Goal: Task Accomplishment & Management: Manage account settings

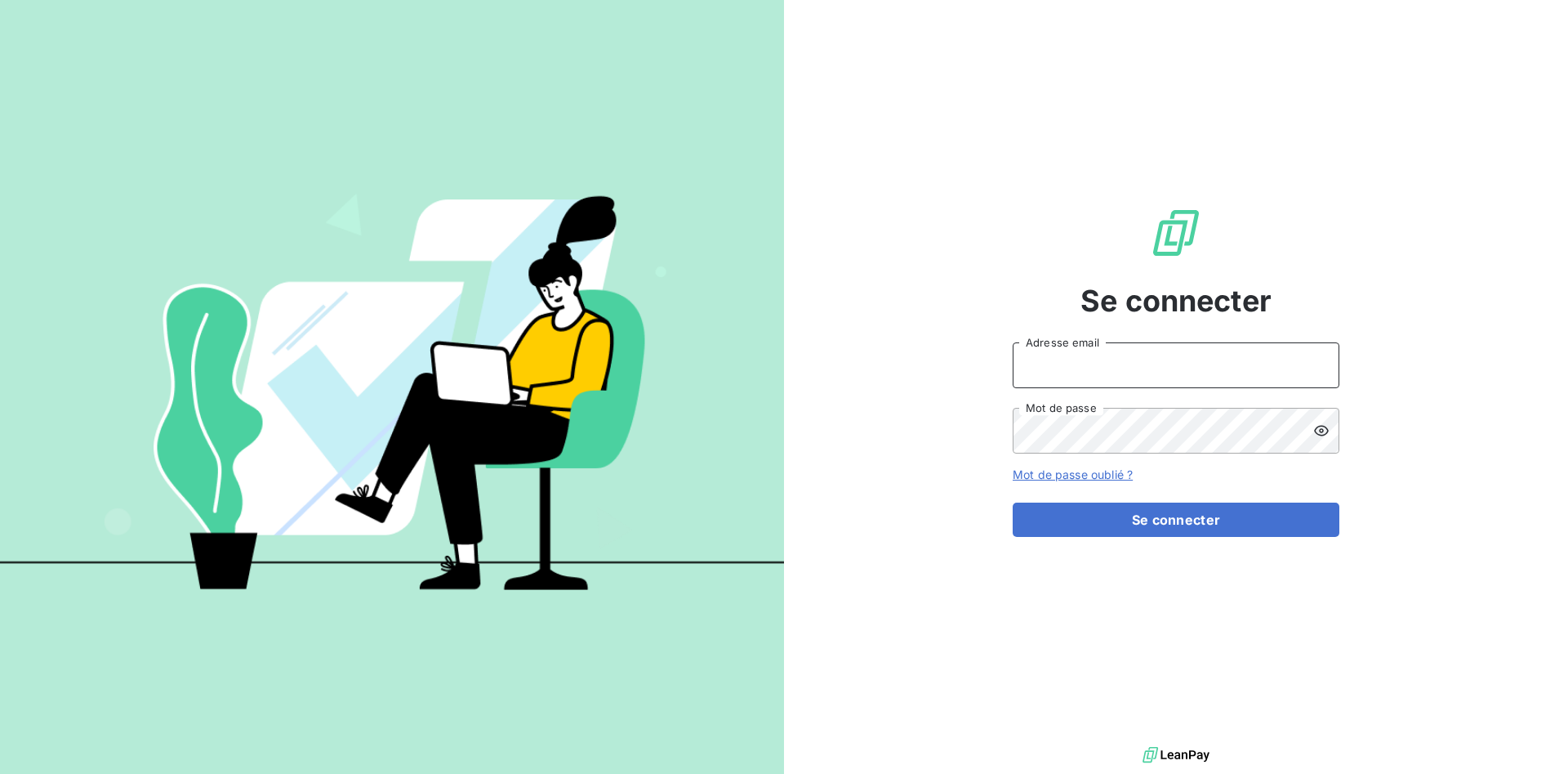
click at [1036, 360] on input "Adresse email" at bounding box center [1176, 365] width 327 height 46
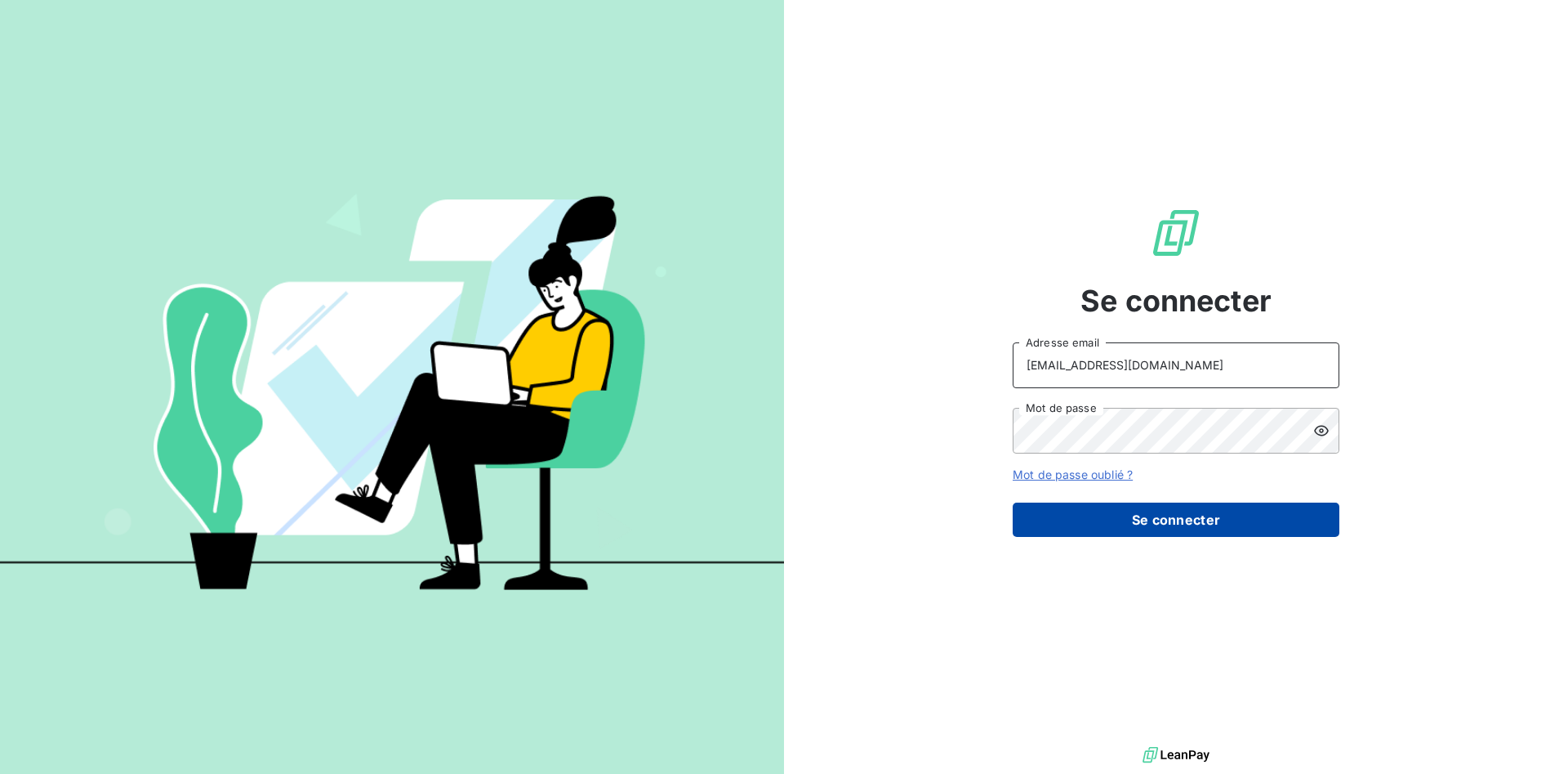
type input "[EMAIL_ADDRESS][DOMAIN_NAME]"
click at [1072, 512] on button "Se connecter" at bounding box center [1176, 519] width 327 height 34
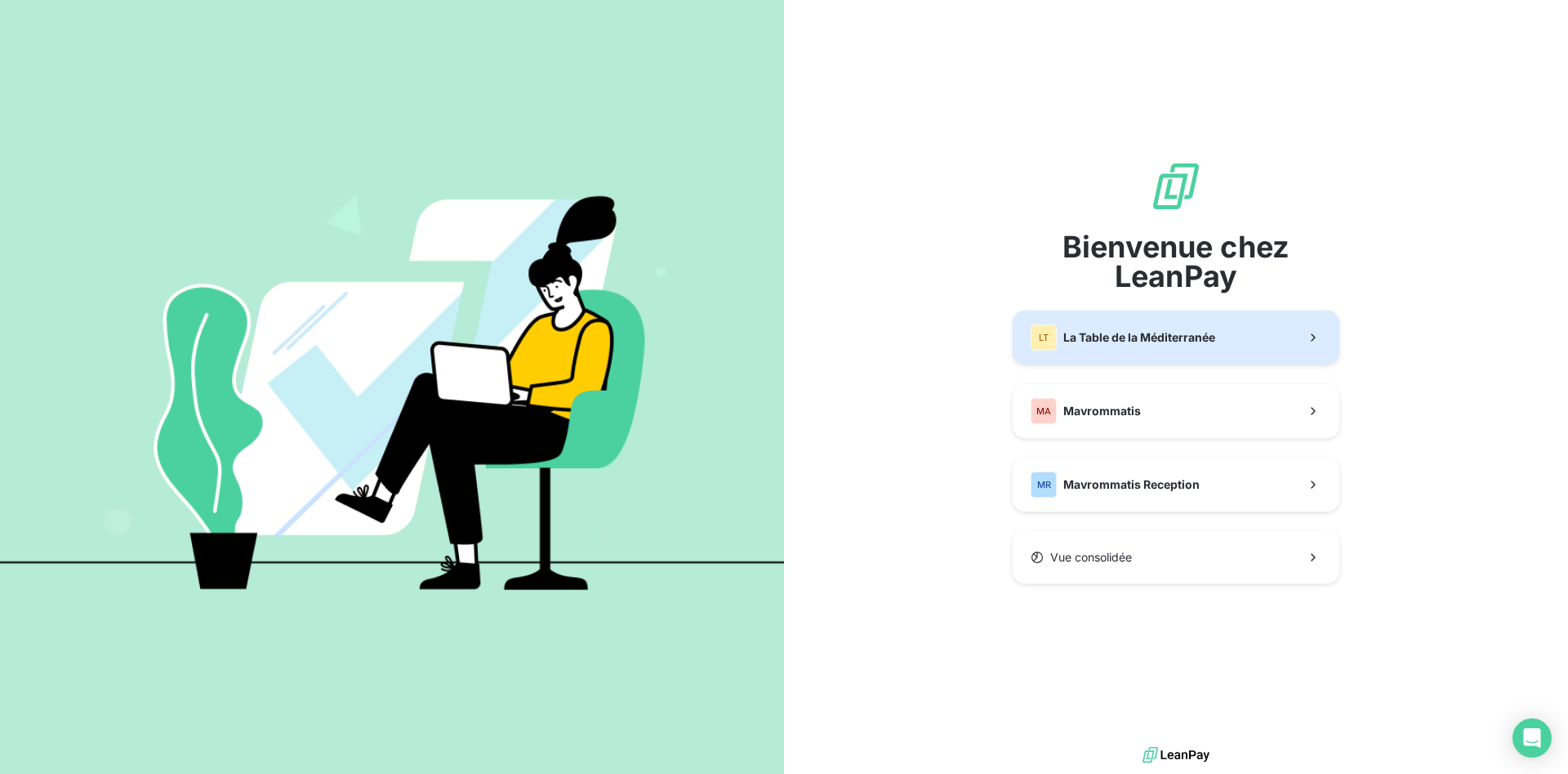
click at [1211, 327] on div "LT La Table de la Méditerranée" at bounding box center [1123, 337] width 185 height 26
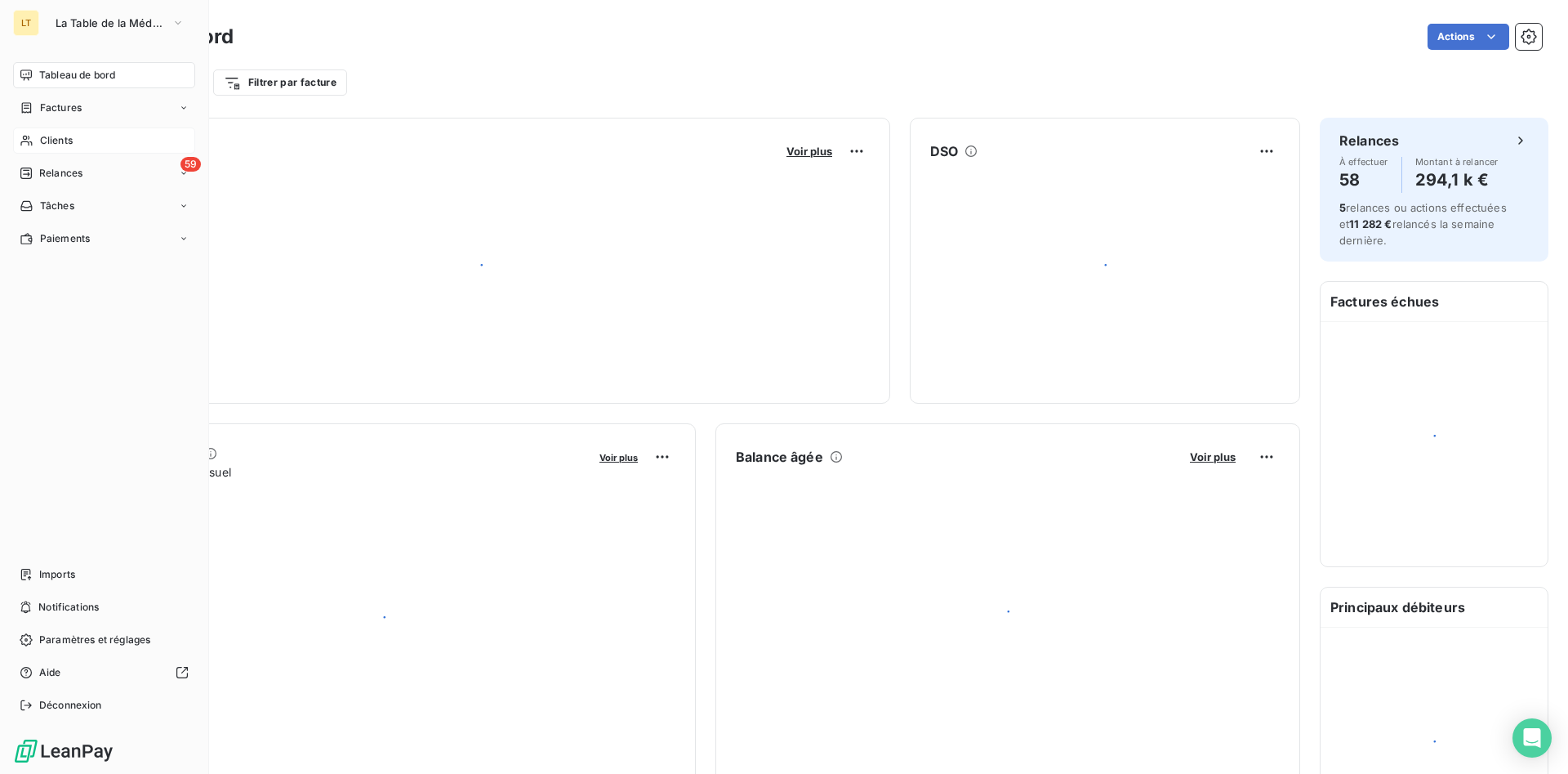
click at [60, 146] on span "Clients" at bounding box center [56, 141] width 32 height 15
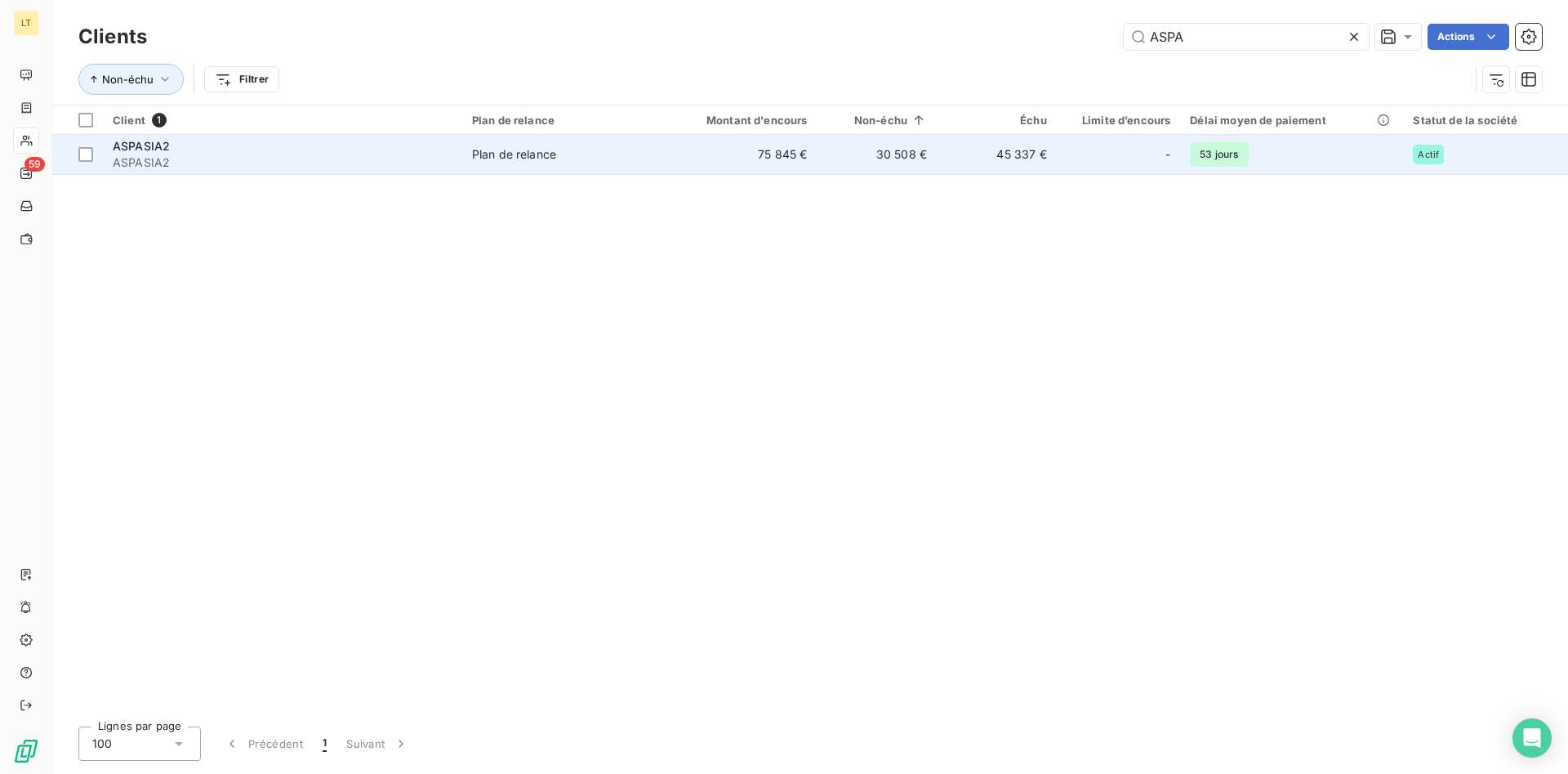
type input "ASPA"
click at [764, 162] on td "75 845 €" at bounding box center [737, 154] width 160 height 39
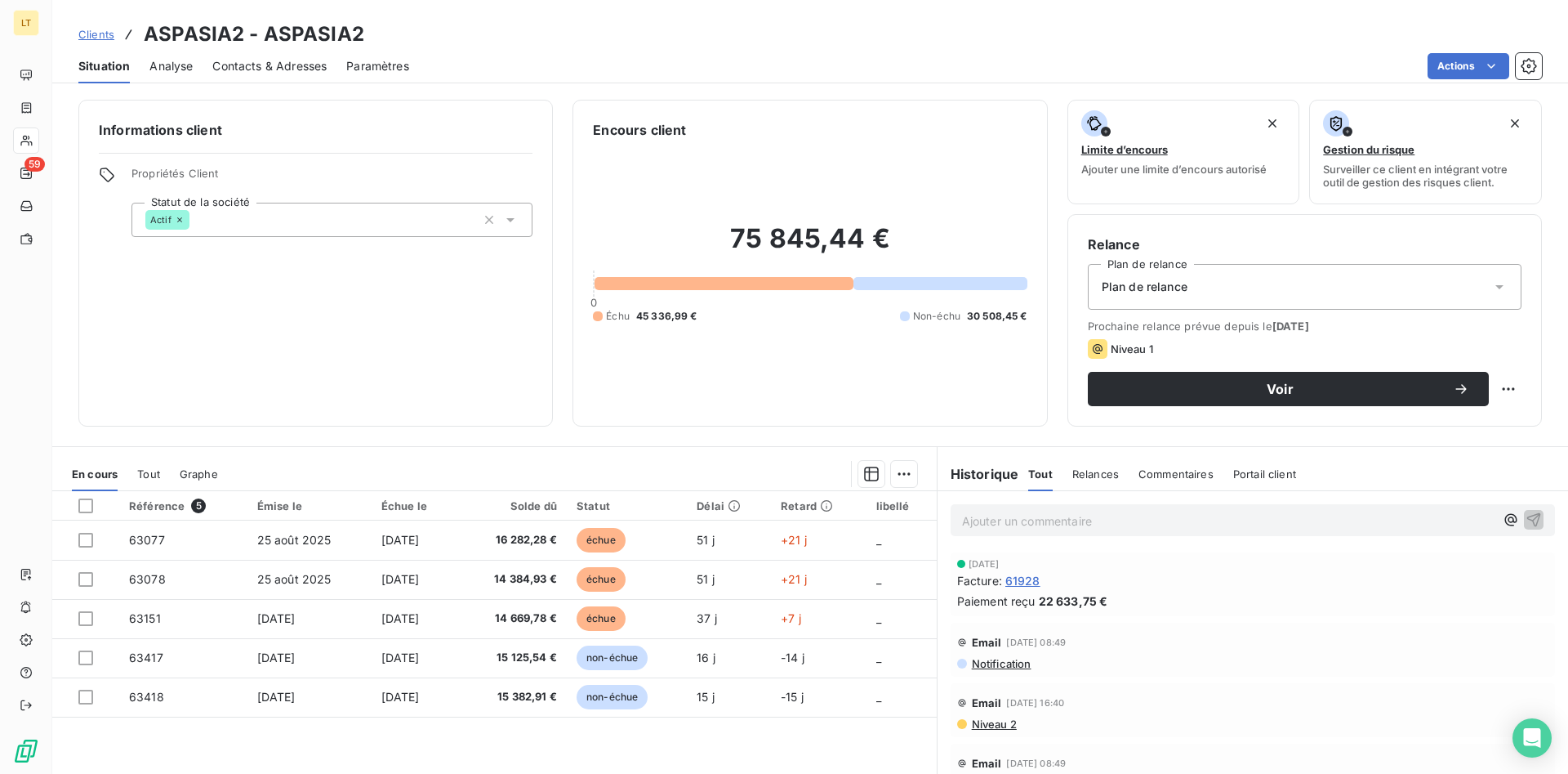
click at [273, 67] on span "Contacts & Adresses" at bounding box center [269, 67] width 114 height 17
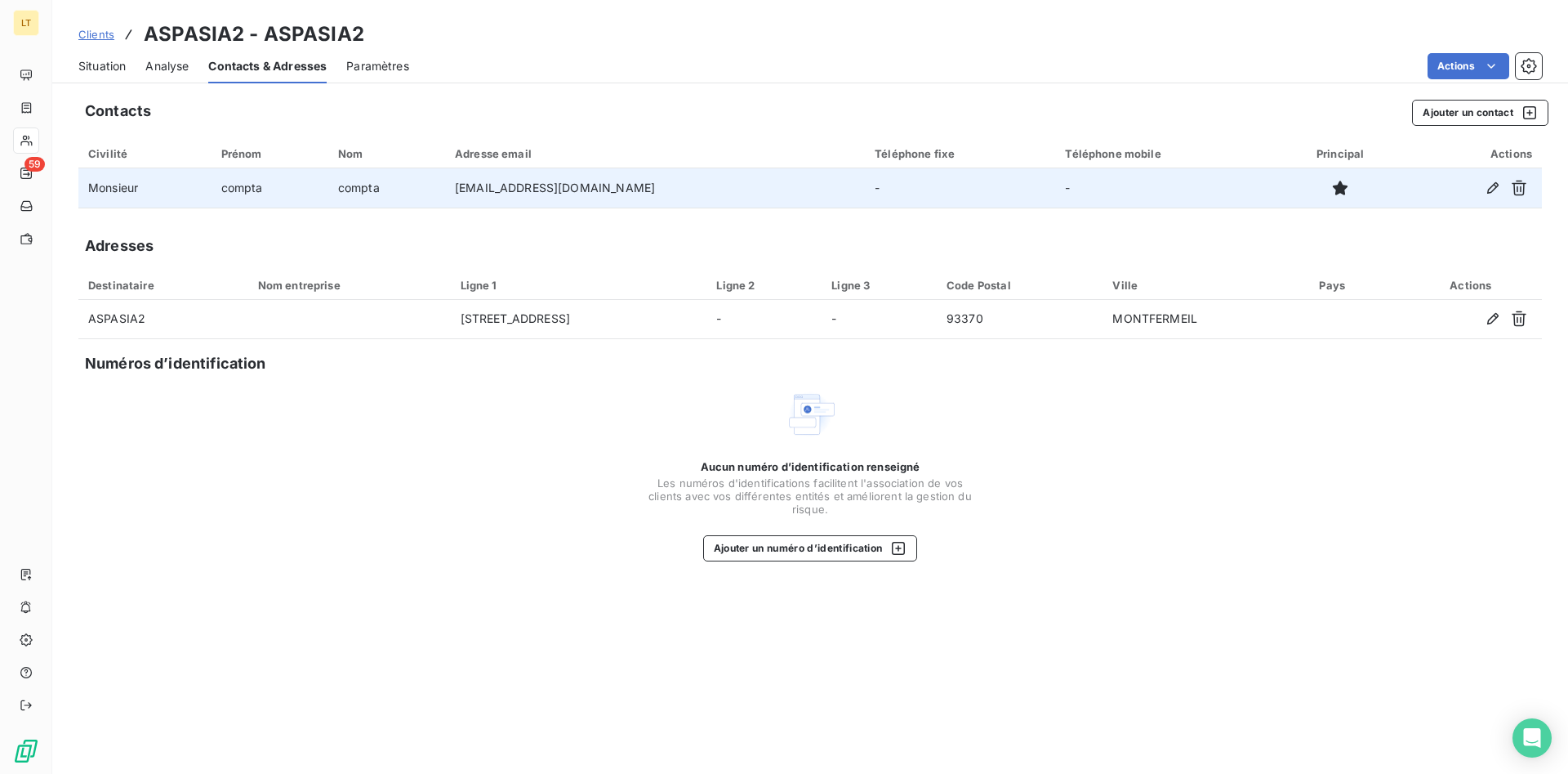
click at [636, 186] on td "[EMAIL_ADDRESS][DOMAIN_NAME]" at bounding box center [655, 187] width 420 height 39
drag, startPoint x: 632, startPoint y: 188, endPoint x: 477, endPoint y: 195, distance: 155.2
click at [477, 195] on td "[EMAIL_ADDRESS][DOMAIN_NAME]" at bounding box center [655, 187] width 420 height 39
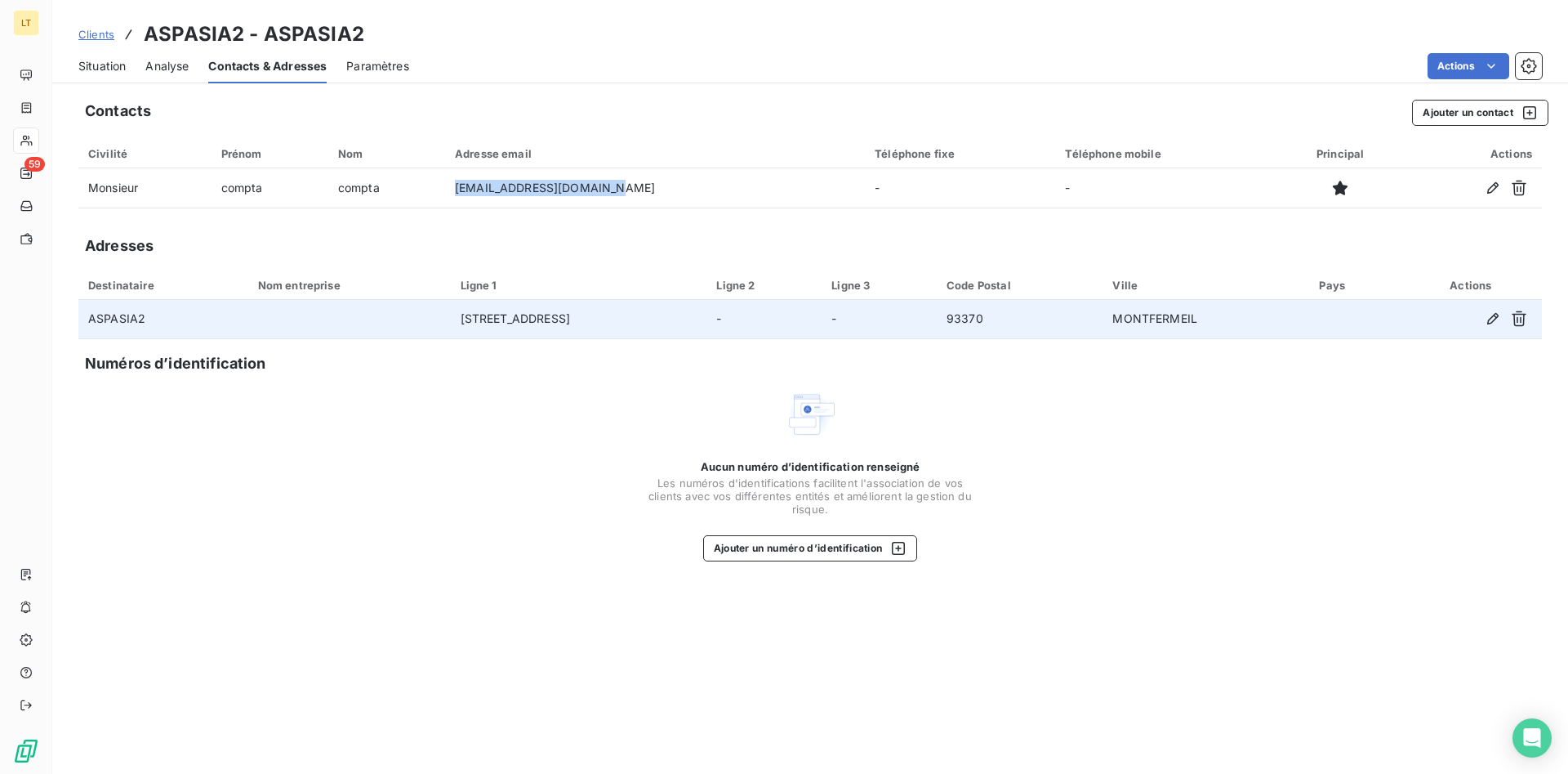
copy td "[EMAIL_ADDRESS][DOMAIN_NAME]"
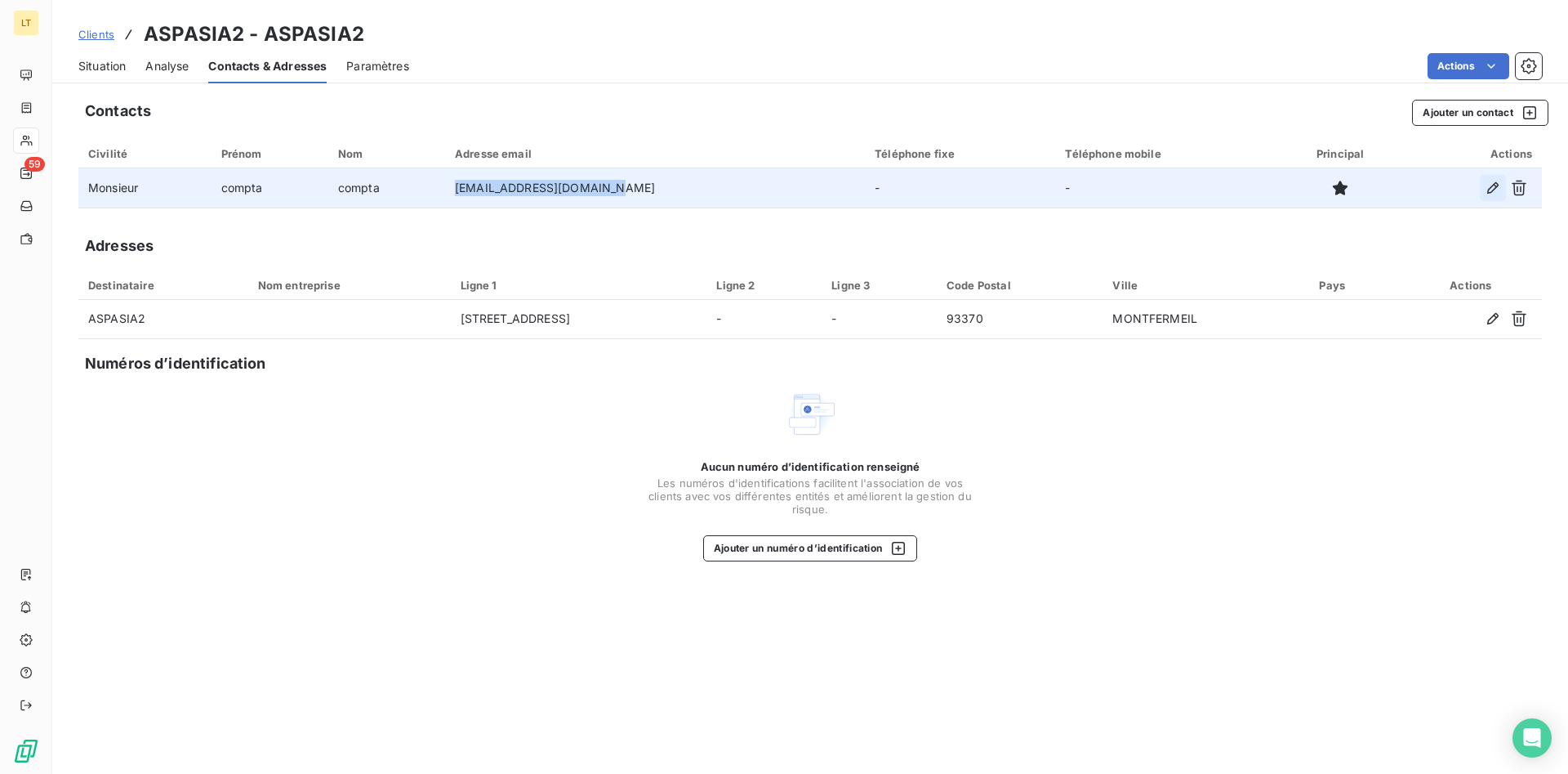
click at [1496, 187] on icon "button" at bounding box center [1493, 188] width 12 height 12
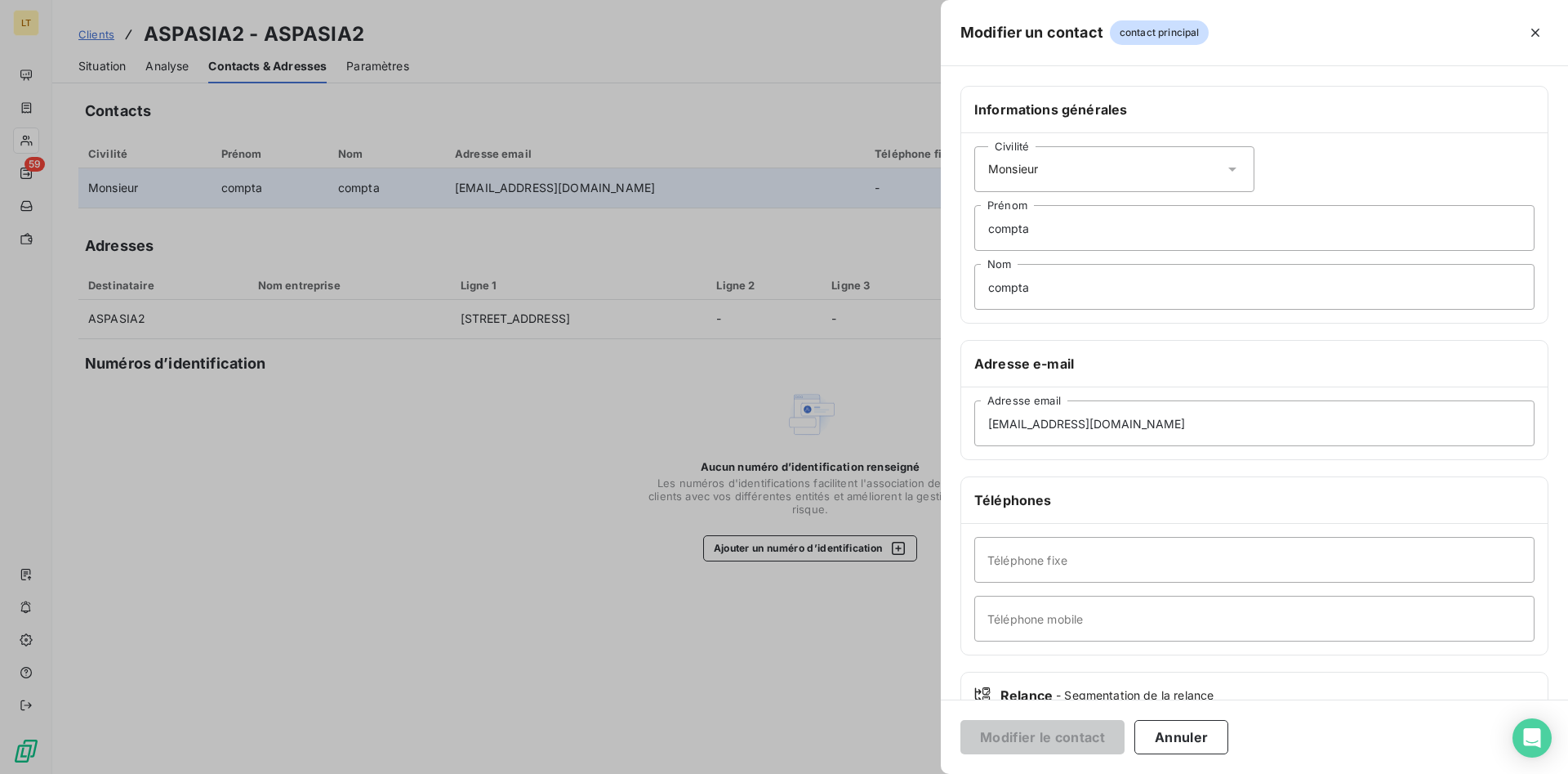
click at [1153, 173] on div "Civilité Monsieur" at bounding box center [1115, 169] width 280 height 46
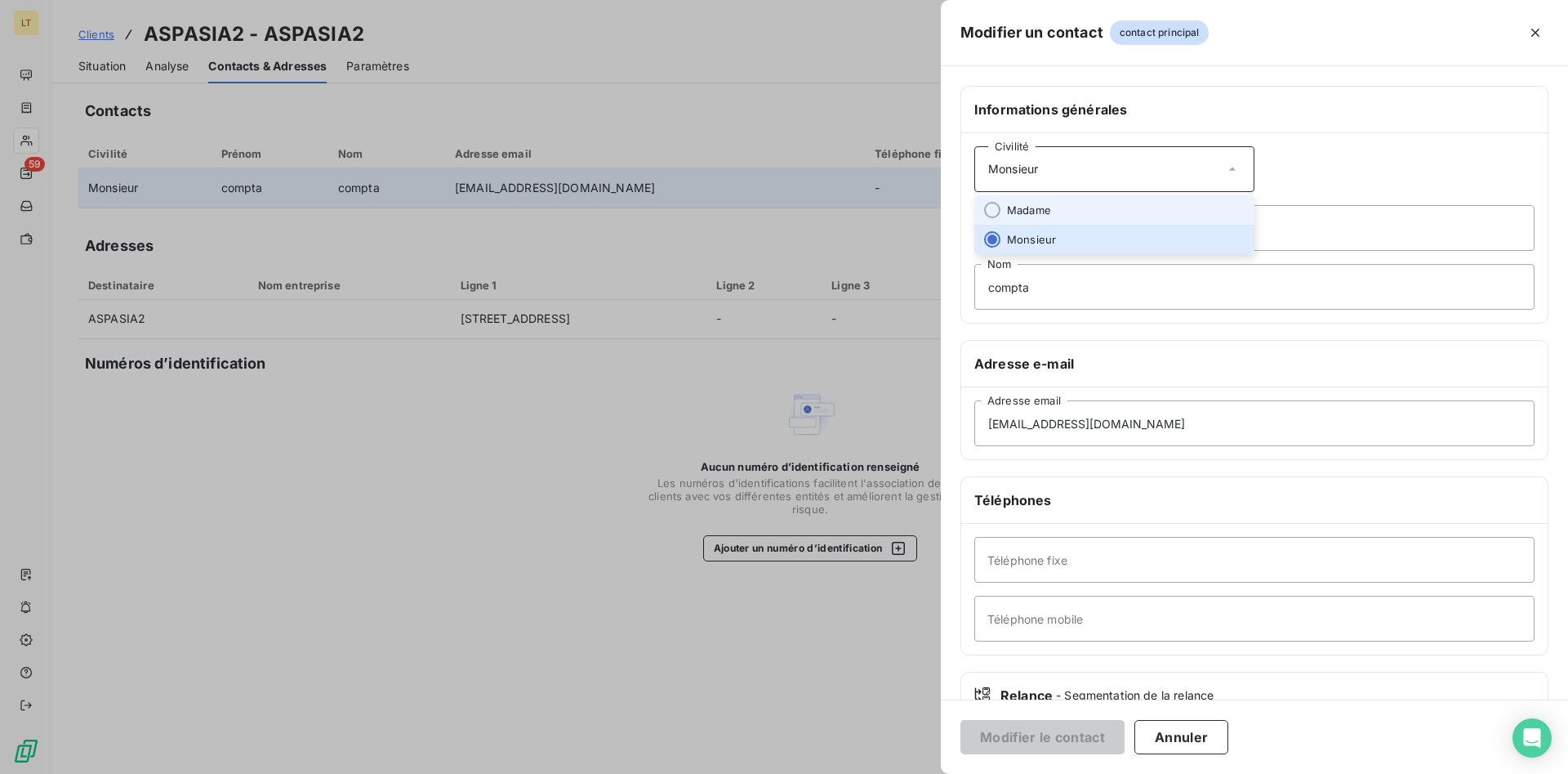
click at [1177, 216] on li "Madame" at bounding box center [1115, 210] width 280 height 29
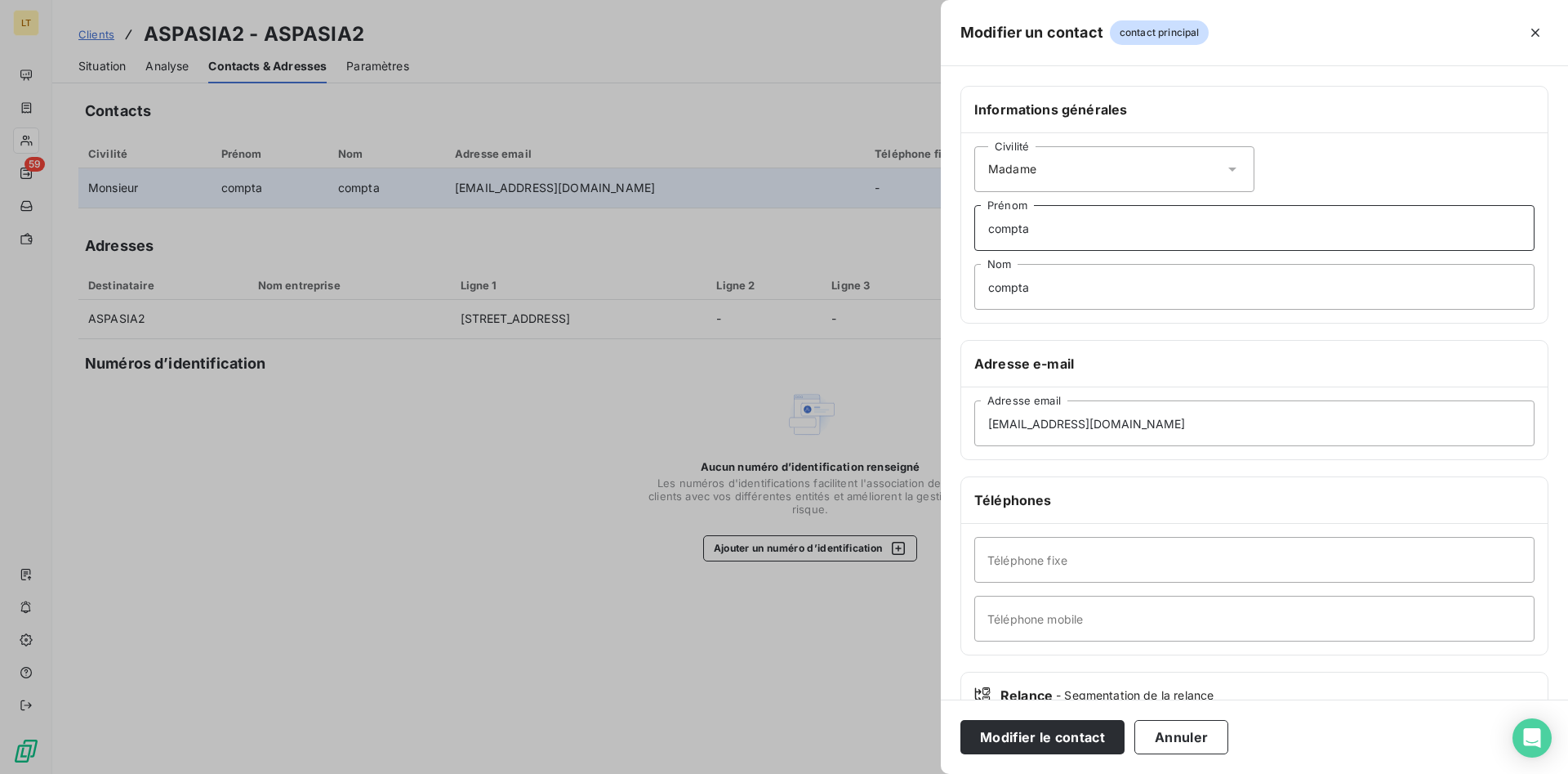
drag, startPoint x: 1138, startPoint y: 231, endPoint x: 984, endPoint y: 230, distance: 154.0
click at [984, 230] on input "compta" at bounding box center [1255, 227] width 561 height 46
drag, startPoint x: 1056, startPoint y: 239, endPoint x: 972, endPoint y: 242, distance: 84.1
click at [975, 242] on input "compta" at bounding box center [1255, 227] width 561 height 46
type input "DUYGU"
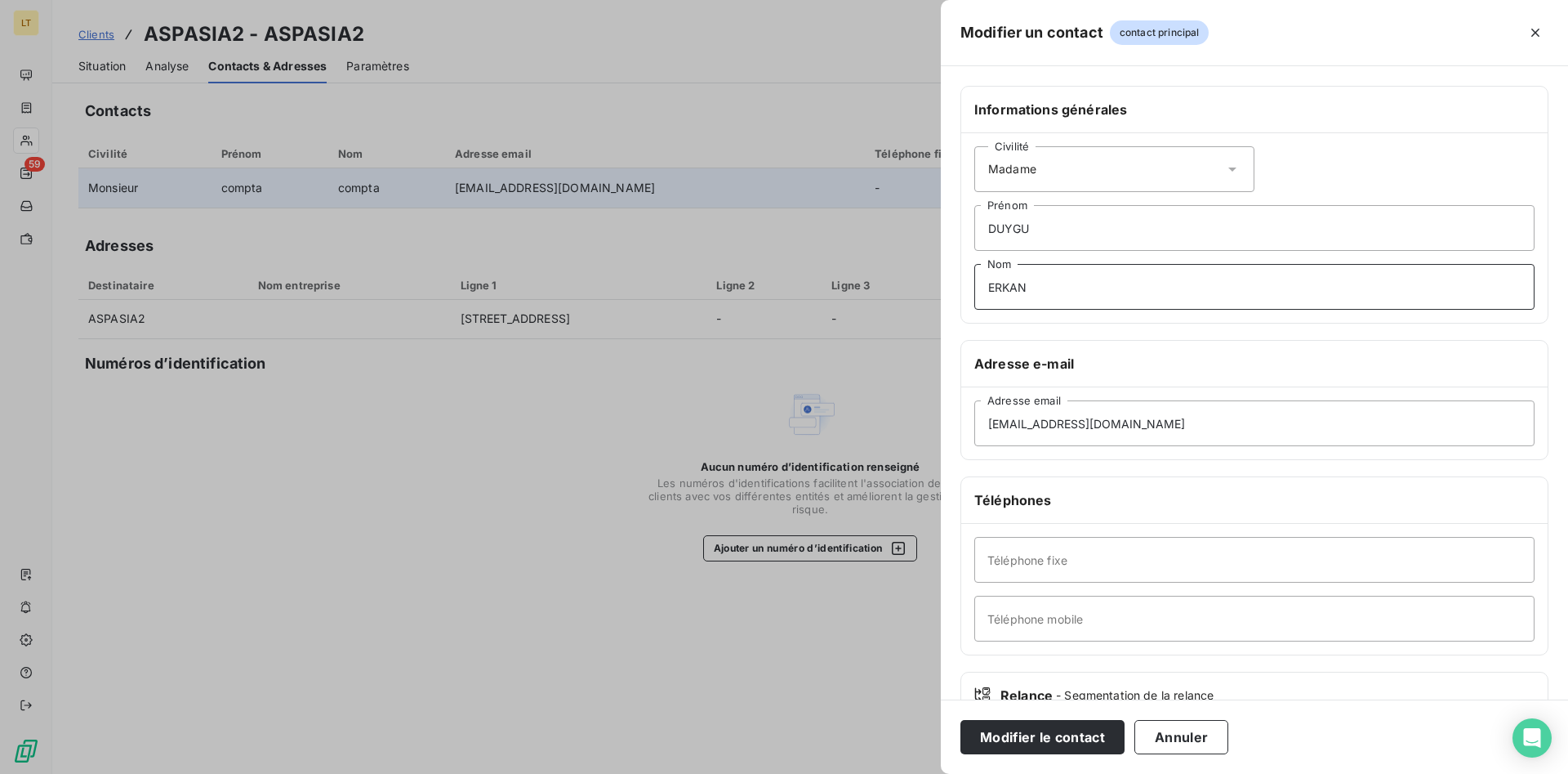
type input "ERKAN"
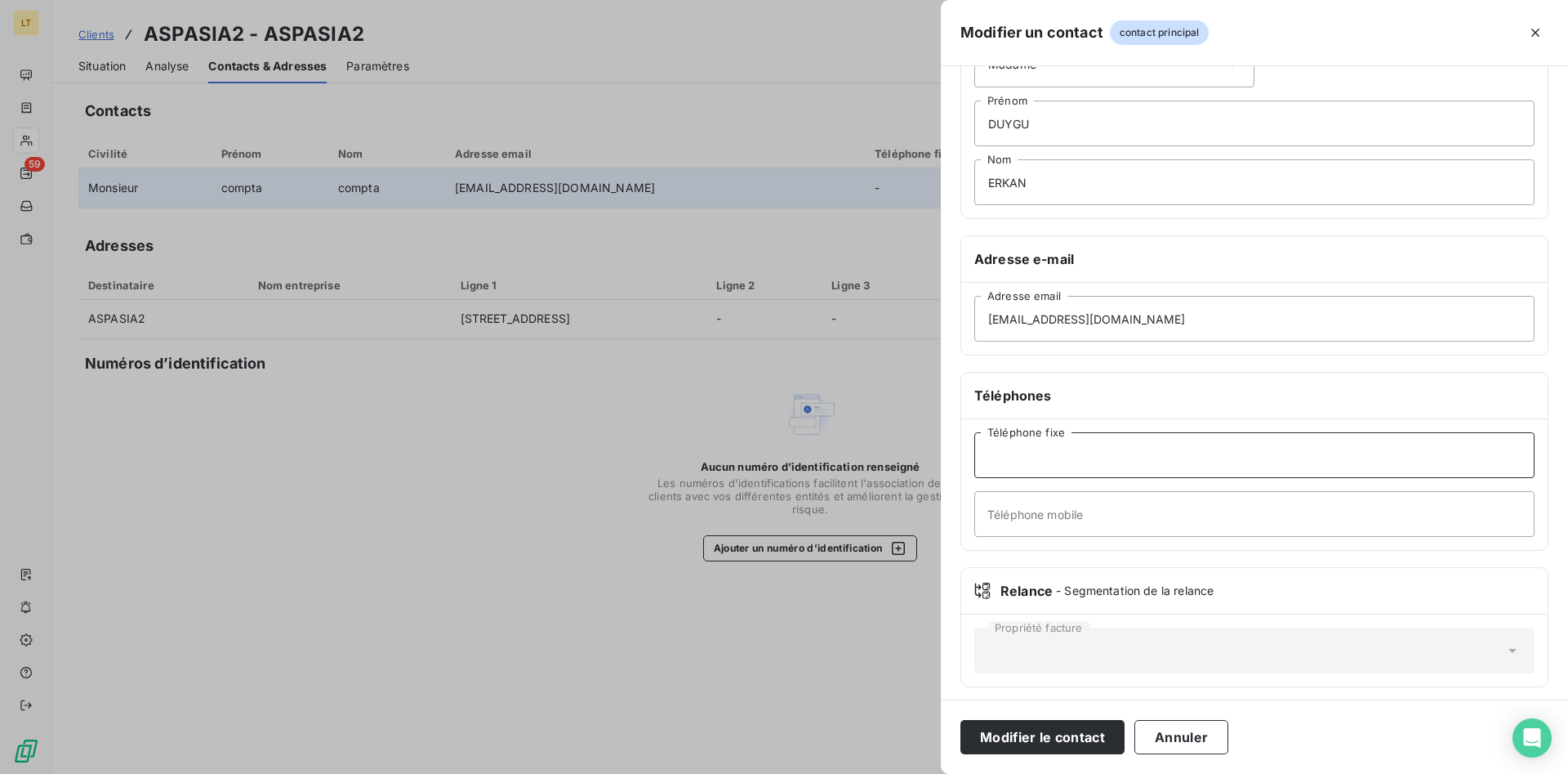
scroll to position [112, 0]
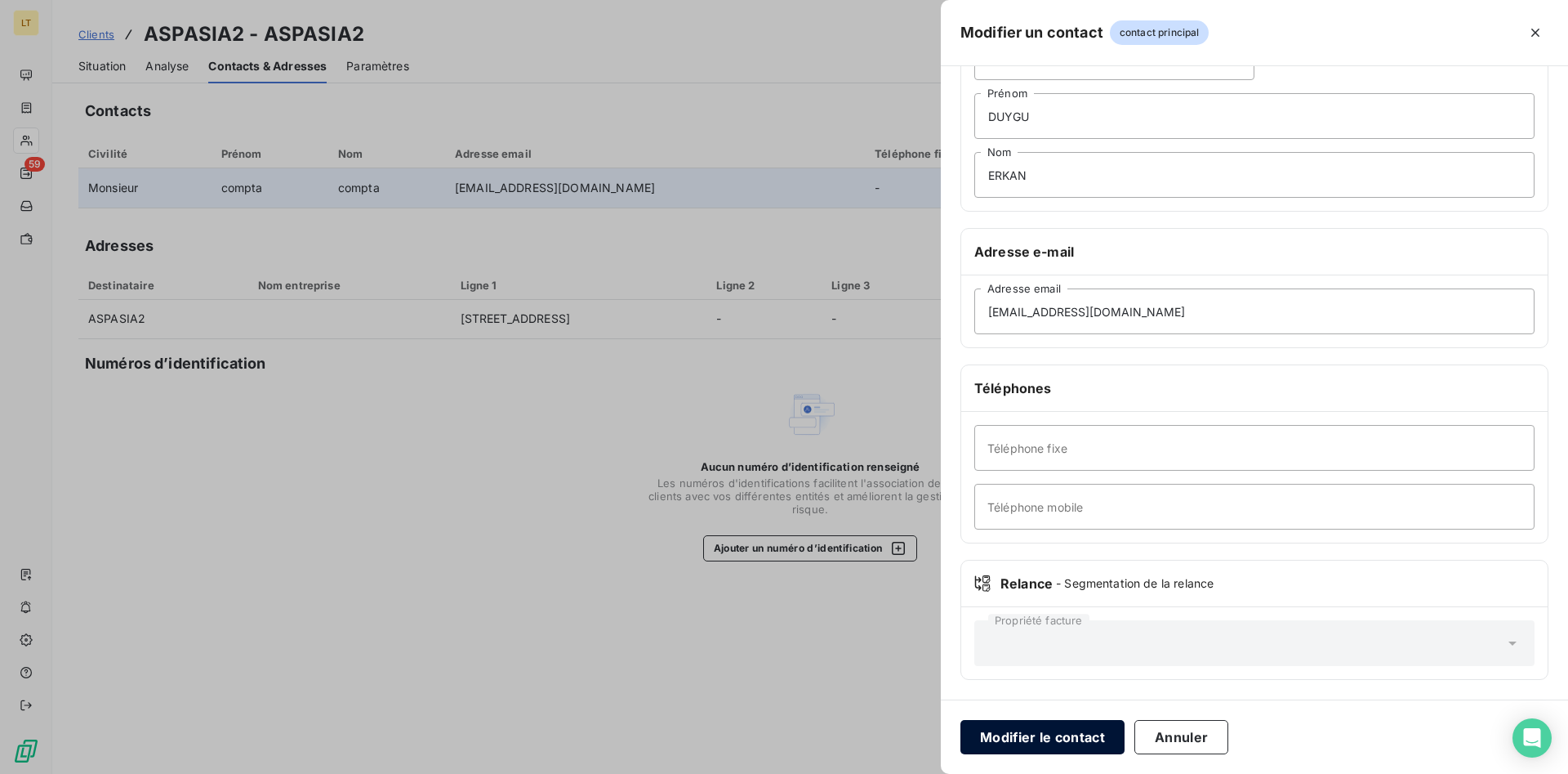
click at [1081, 735] on button "Modifier le contact" at bounding box center [1042, 737] width 164 height 34
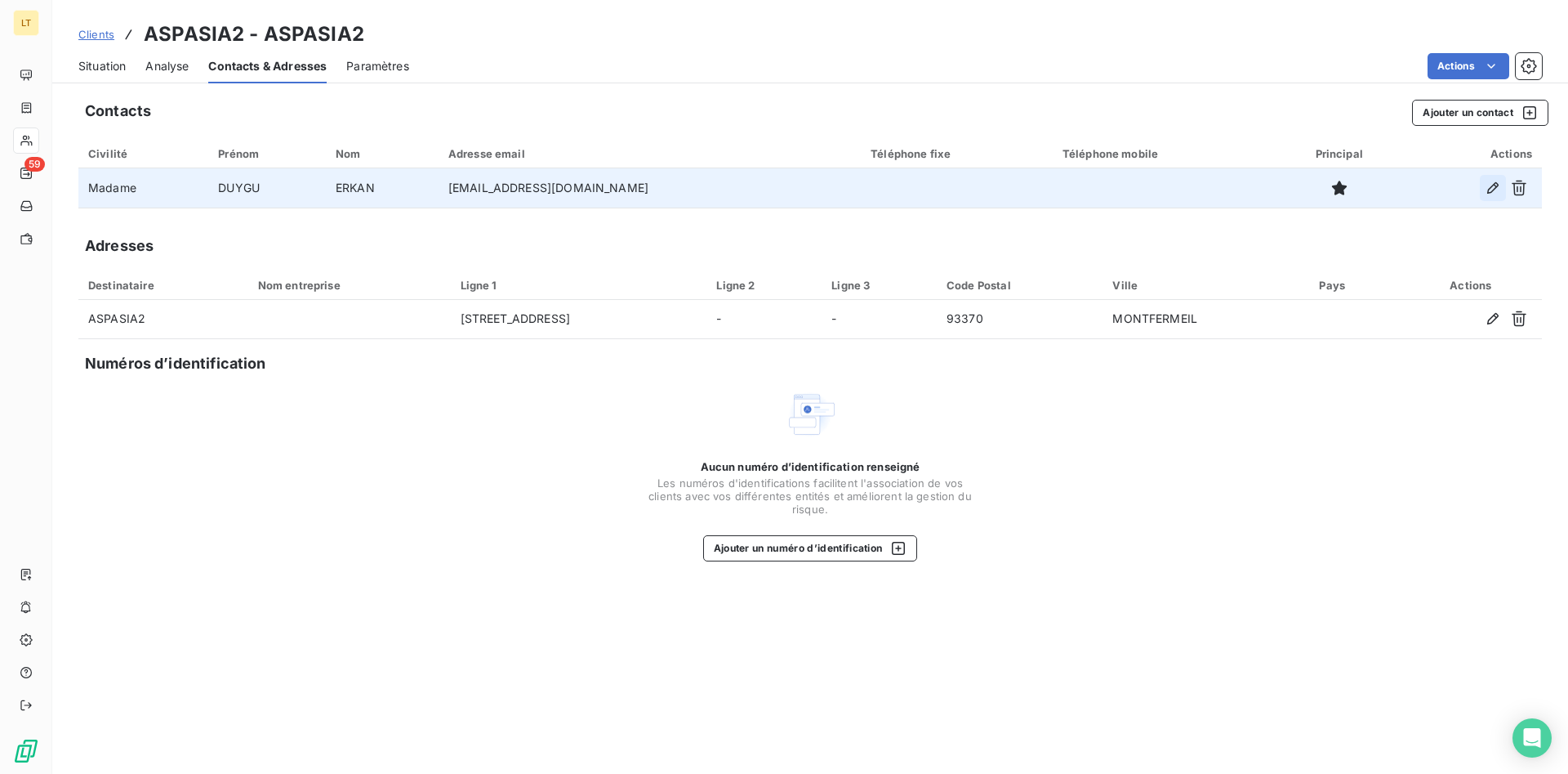
click at [1495, 186] on icon "button" at bounding box center [1493, 188] width 12 height 12
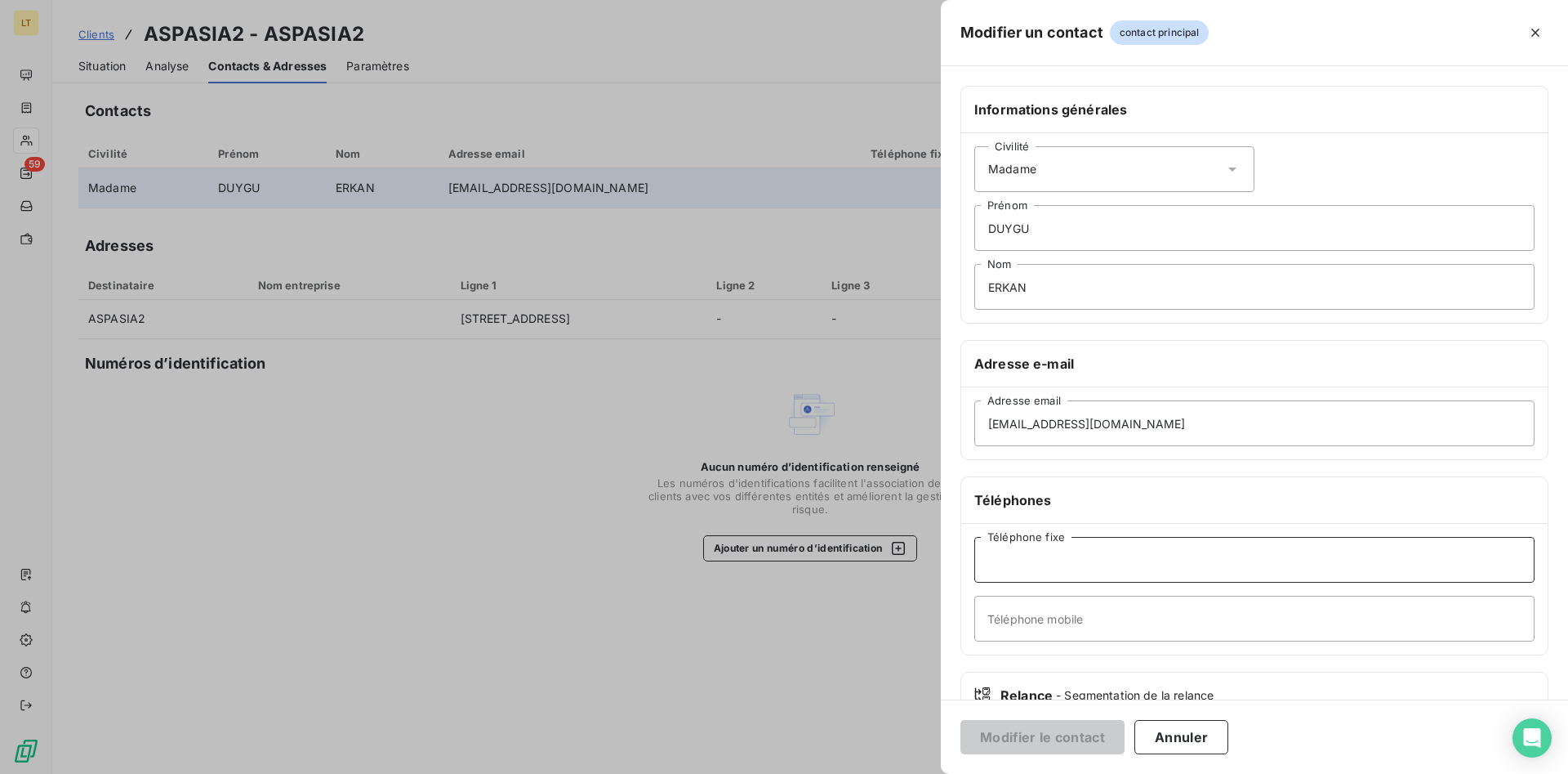
click at [1071, 573] on input "Téléphone fixe" at bounding box center [1255, 559] width 561 height 46
type input "01 43 32 90 33"
click at [1082, 747] on button "Modifier le contact" at bounding box center [1042, 737] width 164 height 34
